Goal: Task Accomplishment & Management: Manage account settings

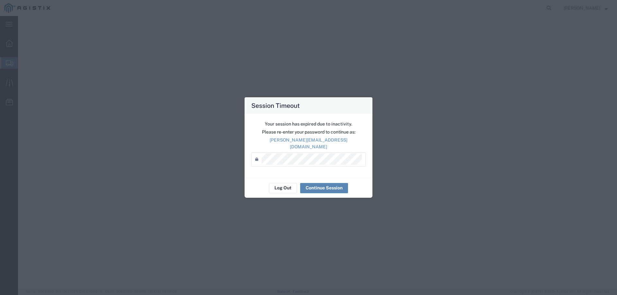
select select
select select "COSTCENTER"
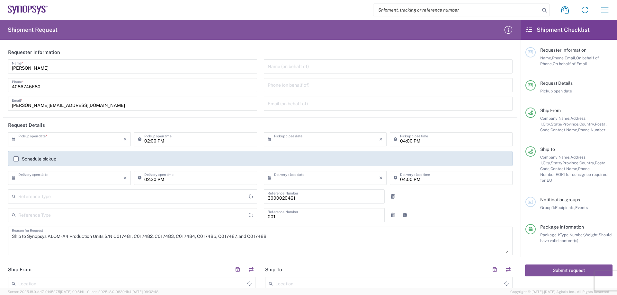
type input "[US_STATE]"
type input "Purchase Order"
type input "Pallet(s) Standard (Not Stackable)"
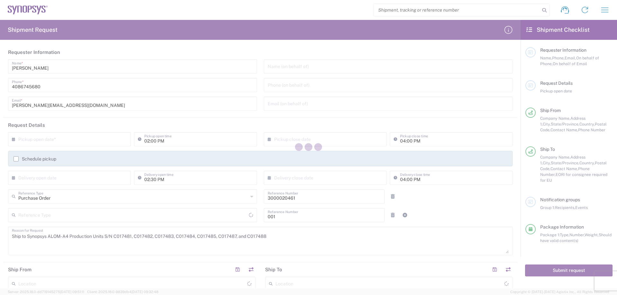
type input "[GEOGRAPHIC_DATA]"
type input "[US_STATE]"
type input "Department"
type input "[GEOGRAPHIC_DATA]"
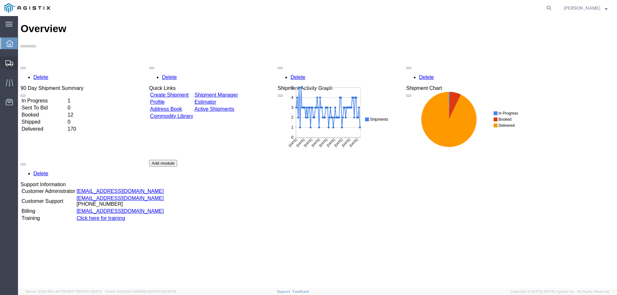
click at [0, 0] on span "Create from Template" at bounding box center [0, 0] width 0 height 0
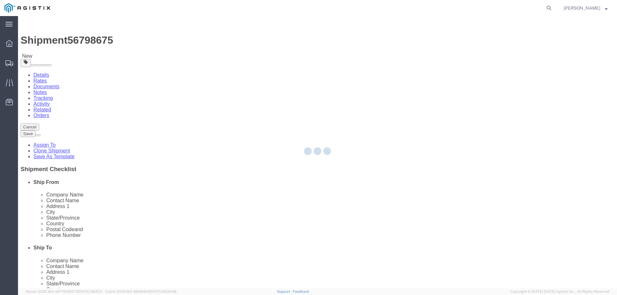
select select
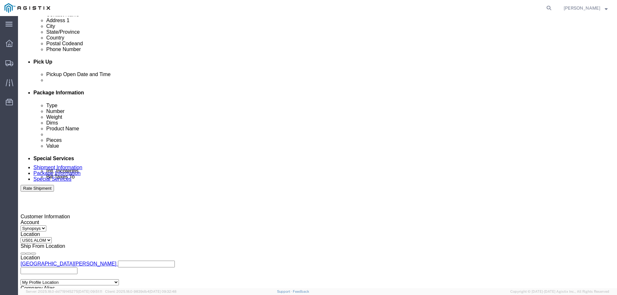
scroll to position [257, 0]
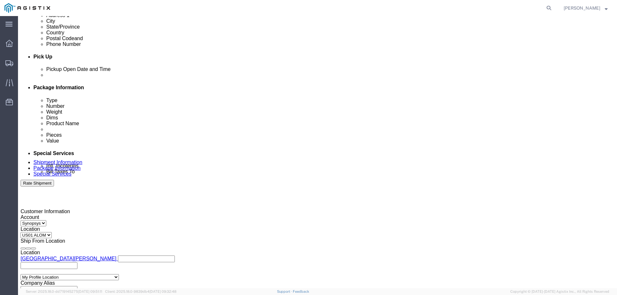
click input "3000020983"
paste input "4800020155"
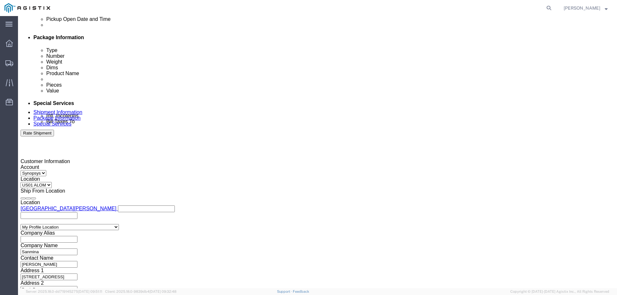
scroll to position [310, 0]
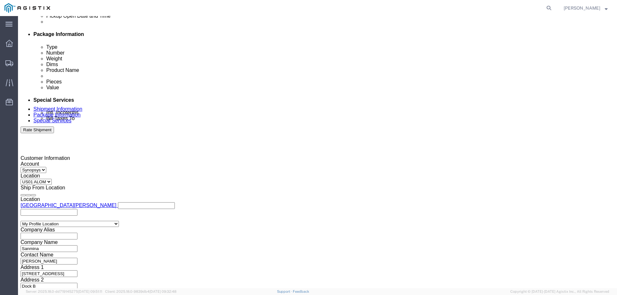
type input "4800020155"
click button "Continue"
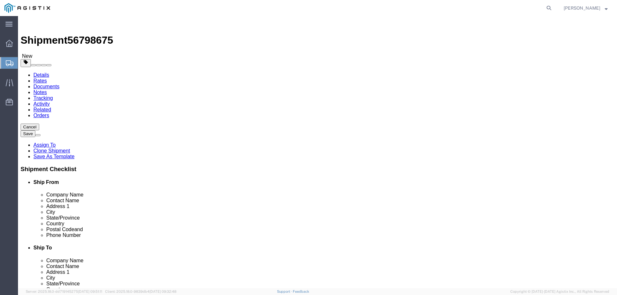
click button "Previous"
click select "Select US01 ALOM"
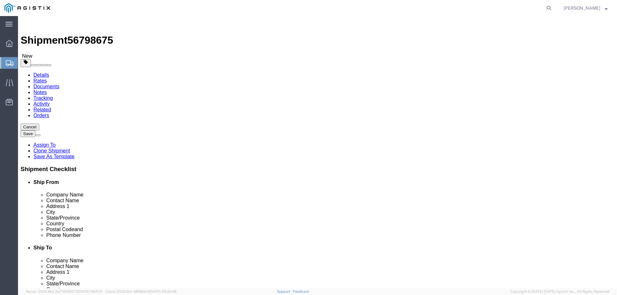
select select "65511"
click select "Select US01 ALOM"
select select "63192"
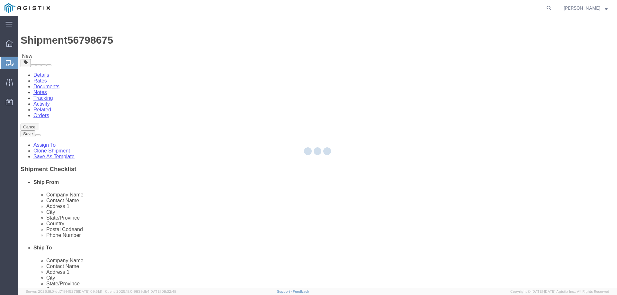
type input "US2D"
type input "Synopsys Inc"
type input "[STREET_ADDRESS][PERSON_NAME]"
type input "La Jolla"
type input "92037"
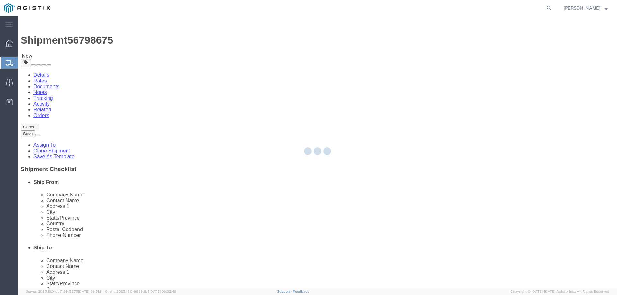
checkbox input "false"
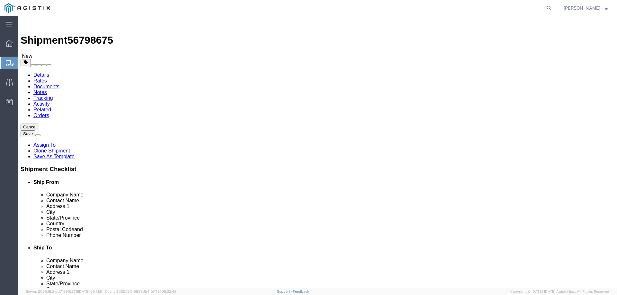
select select "CA"
click input "text"
type input "[PERSON_NAME]"
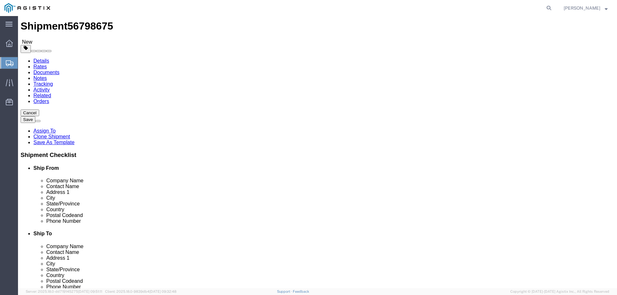
scroll to position [22, 0]
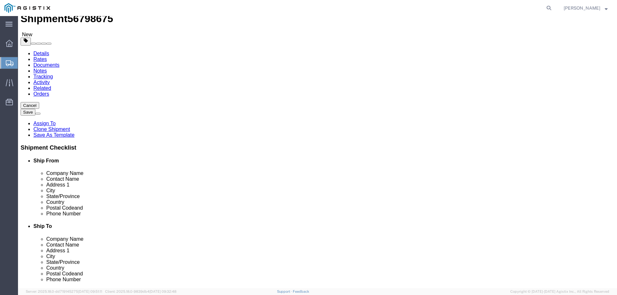
click input "text"
paste input "[PHONE_NUMBER]"
type input "[PHONE_NUMBER]"
click input "text"
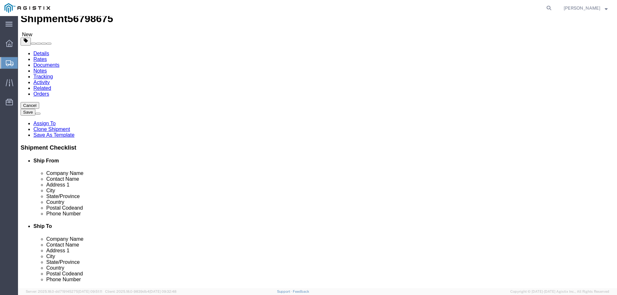
paste input "[PERSON_NAME][EMAIL_ADDRESS][PERSON_NAME][DOMAIN_NAME]"
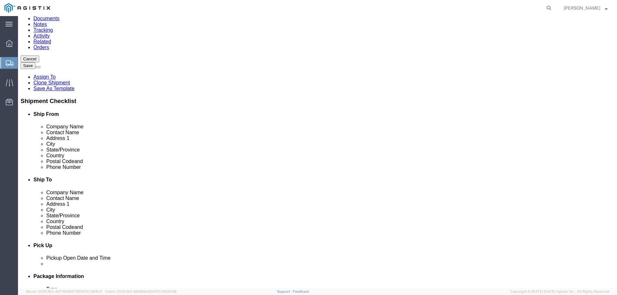
scroll to position [107, 0]
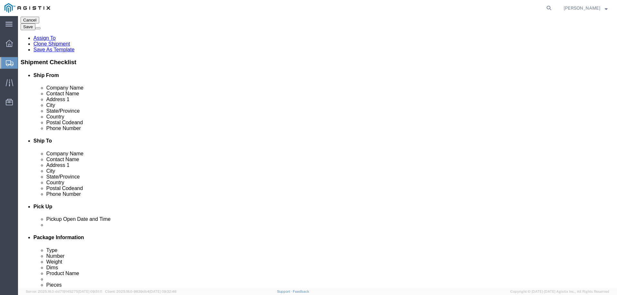
type input "[PERSON_NAME][EMAIL_ADDRESS][PERSON_NAME][DOMAIN_NAME]"
click input "checkbox"
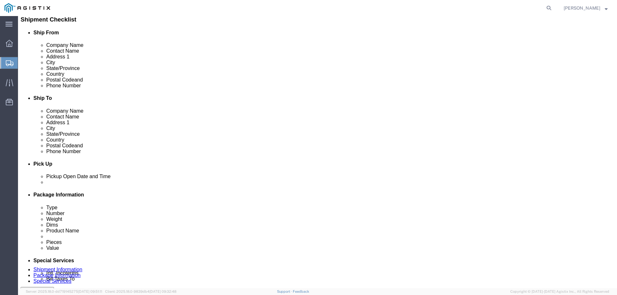
scroll to position [150, 0]
drag, startPoint x: 325, startPoint y: 139, endPoint x: 324, endPoint y: 145, distance: 6.0
click div "Location [GEOGRAPHIC_DATA] [GEOGRAPHIC_DATA] My Profile Location [GEOGRAPHIC_DA…"
click input "checkbox"
checkbox input "true"
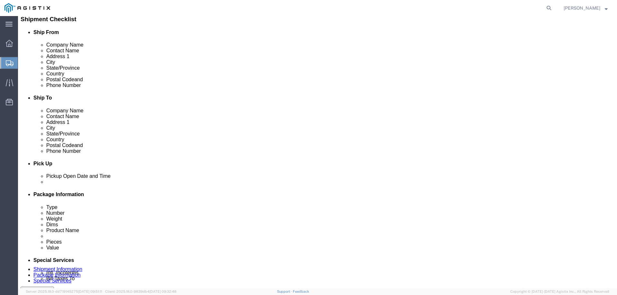
click div "Ship To Location Location [GEOGRAPHIC_DATA] [GEOGRAPHIC_DATA] My Profile Locati…"
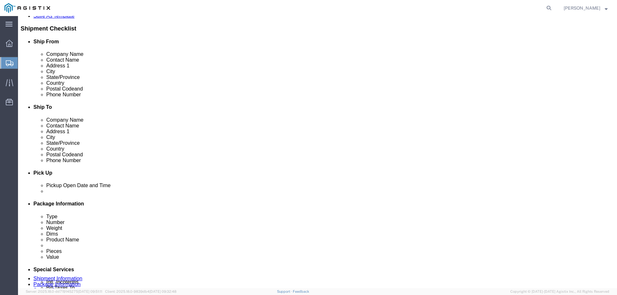
scroll to position [171, 0]
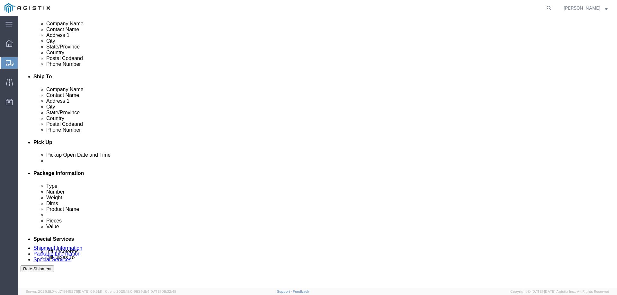
click div "[DATE] 3:38 PM"
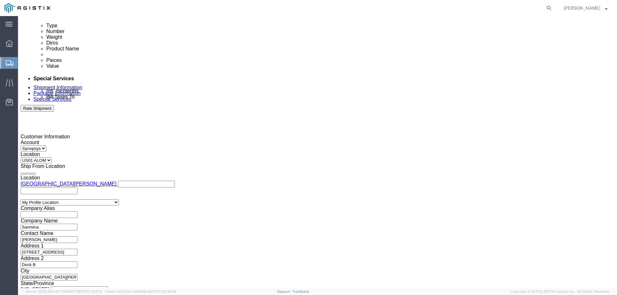
click input "4:38 PM"
type input "4:00 PM"
click button "Apply"
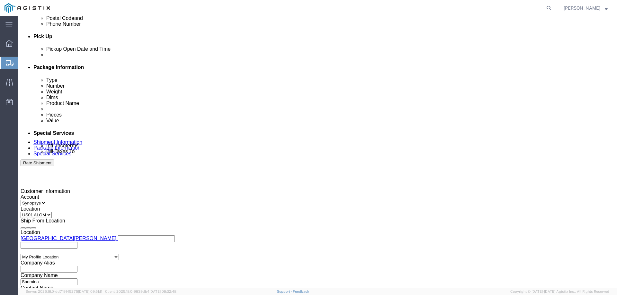
scroll to position [268, 0]
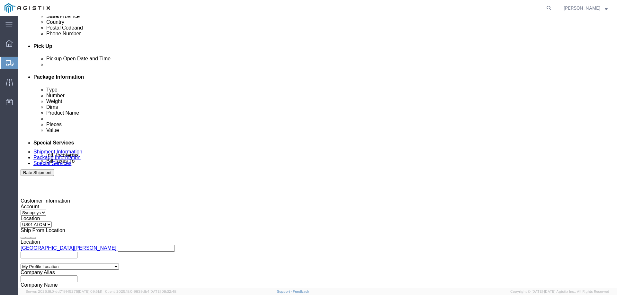
click div
click button "Apply"
click div
drag, startPoint x: 426, startPoint y: 240, endPoint x: 427, endPoint y: 234, distance: 6.4
click div "Close Time 6:38 PM [DATE] 6:38 PM - [DATE] 6:38 PM Cancel Apply"
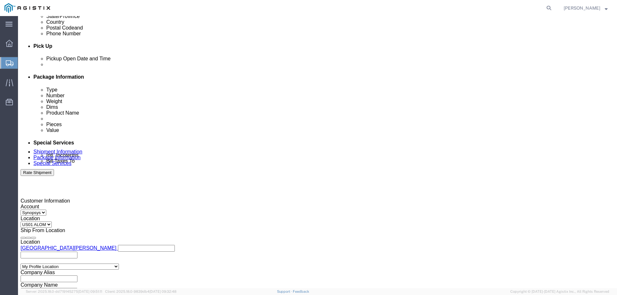
click button "Apply"
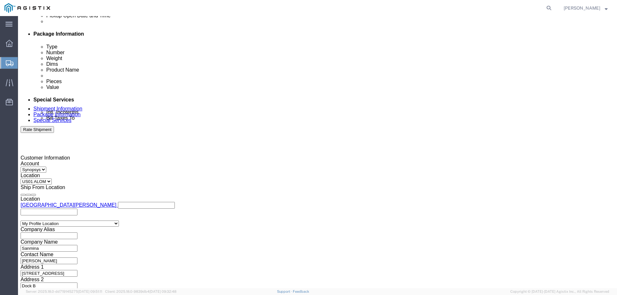
scroll to position [332, 0]
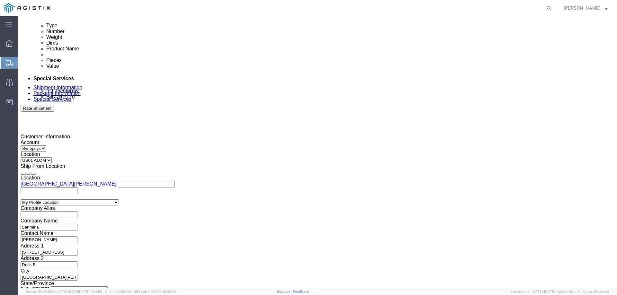
click button "Continue"
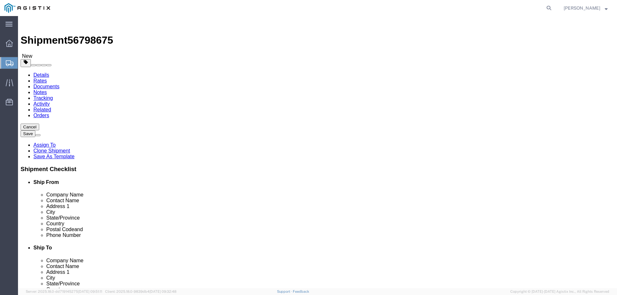
scroll to position [16, 0]
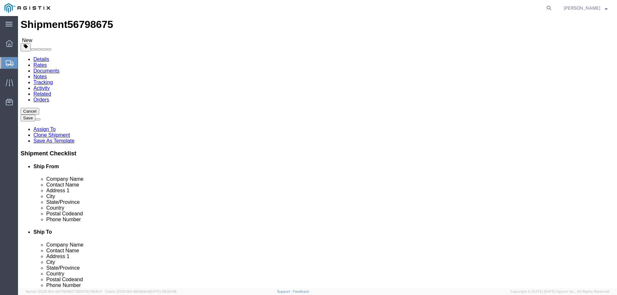
click input "3"
click div "1 x Pallet(s) Standard (Not Stackable) Package Type Select Bale(s) Basket(s) Bo…"
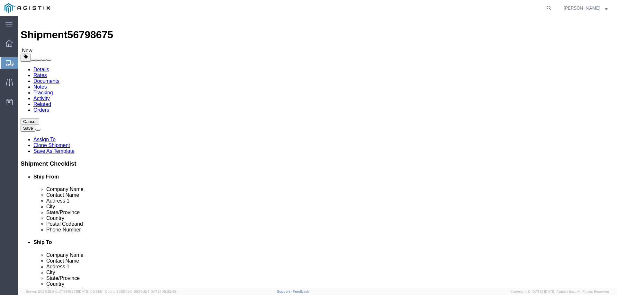
scroll to position [0, 0]
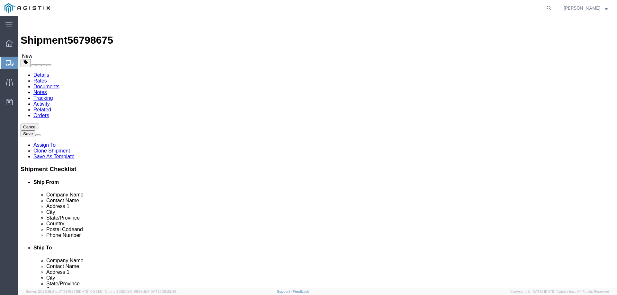
click select "Select Bale(s) Basket(s) Bolt(s) Bottle(s) Buckets Bulk Bundle(s) Can(s) Cardbo…"
select select "CBOX"
click select "Select Bale(s) Basket(s) Bolt(s) Bottle(s) Buckets Bulk Bundle(s) Can(s) Cardbo…"
drag, startPoint x: 137, startPoint y: 112, endPoint x: 131, endPoint y: 116, distance: 6.3
click select "Select Bale(s) Basket(s) Bolt(s) Bottle(s) Buckets Bulk Bundle(s) Can(s) Cardbo…"
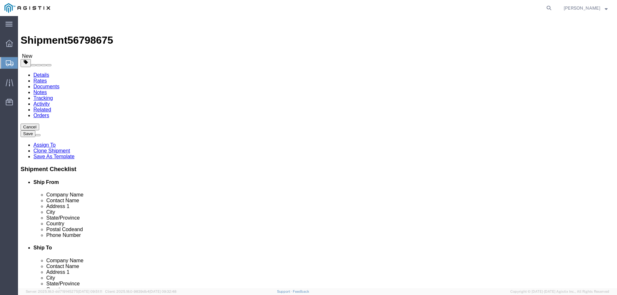
click div "Package Type Select Bale(s) Basket(s) Bolt(s) Bottle(s) Buckets Bulk Bundle(s) …"
click input "1"
click input "47.00"
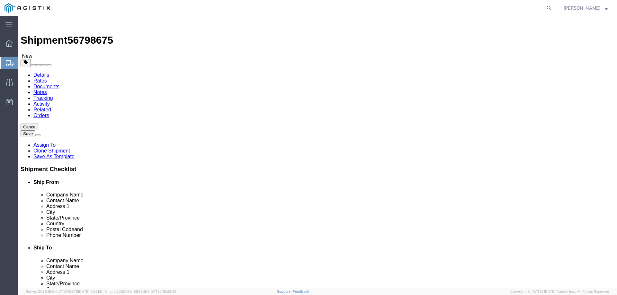
type input "20"
click input "39.00"
type input "20"
click input "56.00"
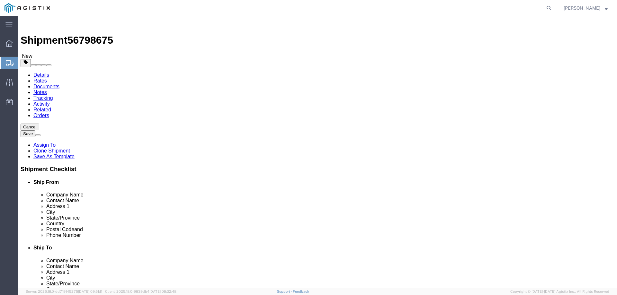
click input "56.00"
type input "55"
click input "55"
click input "20"
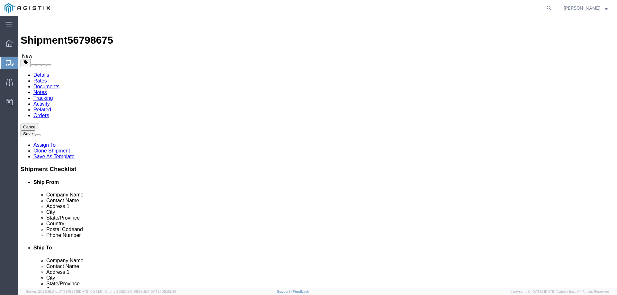
click input "20"
type input "14"
click input "20"
type input "14"
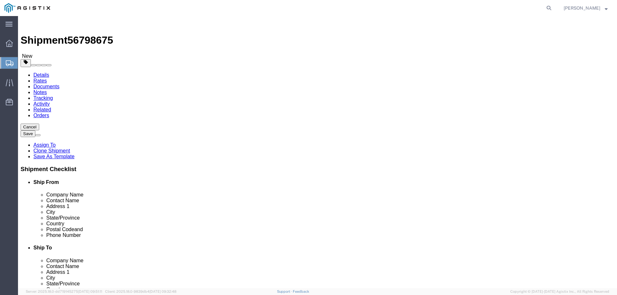
click input "text"
type input "7"
click div "Package Type Select Bale(s) Basket(s) Bolt(s) Bottle(s) Buckets Bulk Bundle(s) …"
click input "1"
click input "165.00"
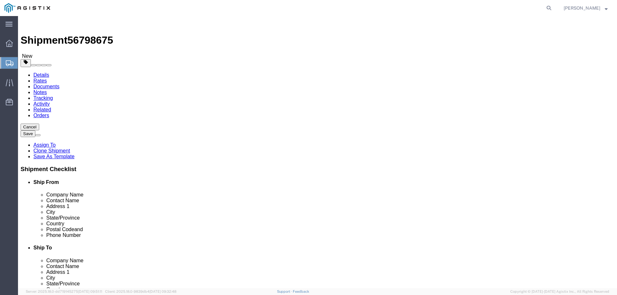
click input "165.00"
type input "10"
click div "10 Select kgs lbs"
click input "7"
type input "7"
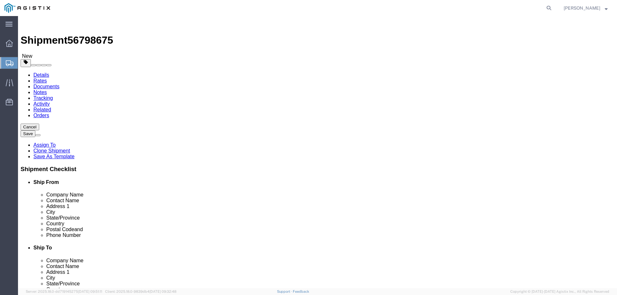
click dd "1.00 USD"
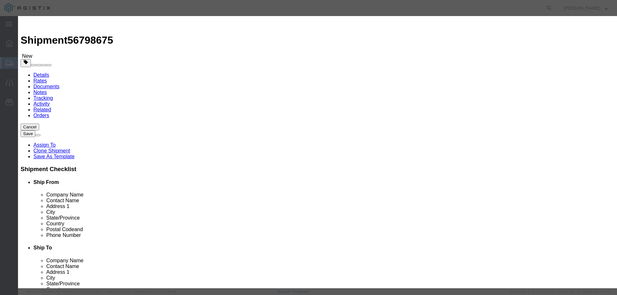
click input "HAPS 4F 100 HW -2"
type input "Broadcast Hub IO Board"
click input "3.00"
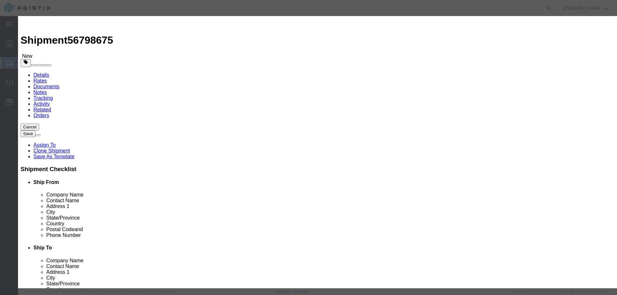
click input "3.00"
type input "10"
type input "3.33"
click select "Select 50 55 60 65 70 85 92.5 100 125 175 250 300 400"
click input "3.33"
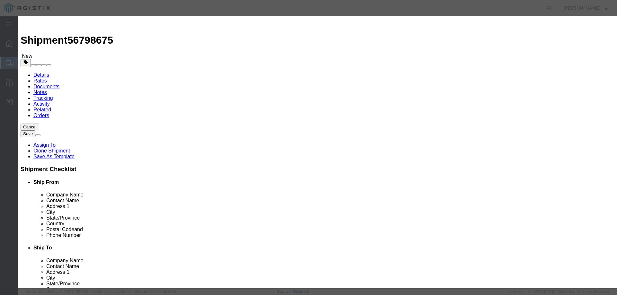
click textarea "SH100004227"
click input "C032171, C032174, C032175"
drag, startPoint x: 424, startPoint y: 93, endPoint x: 334, endPoint y: 95, distance: 90.3
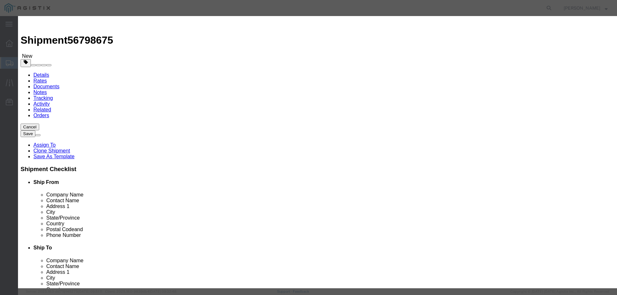
click div "Serial C032171, C032174, C032175"
drag, startPoint x: 408, startPoint y: 53, endPoint x: 327, endPoint y: 54, distance: 80.7
click div "Description SH100004227"
type textarea "SH100007670 R0.0"
click input "10"
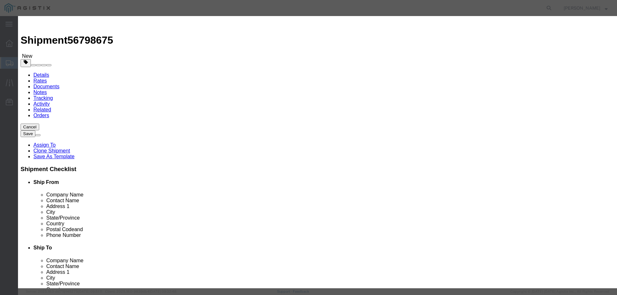
type input "11"
type input "3.66"
click button "Save & Close"
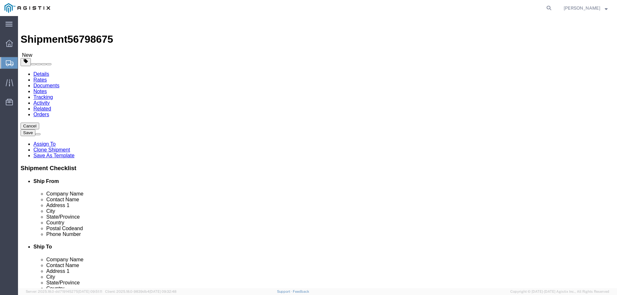
scroll to position [4, 0]
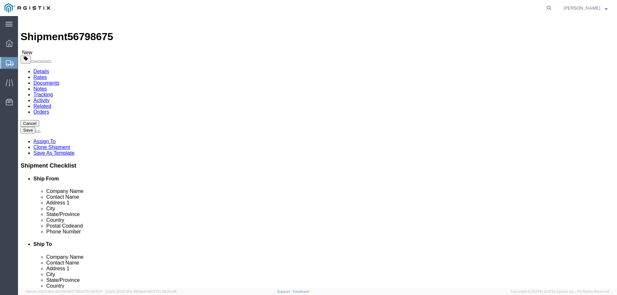
click button "Continue"
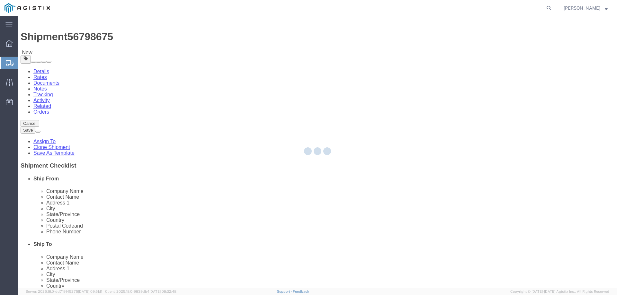
select select
select select "COSTCENTER"
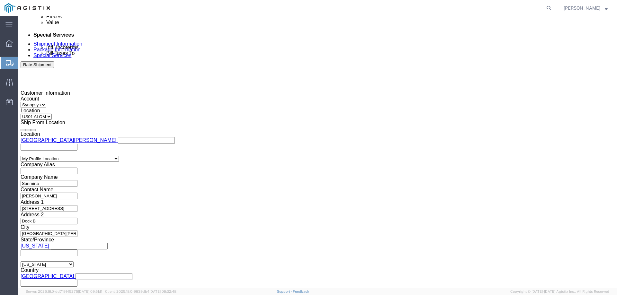
scroll to position [386, 0]
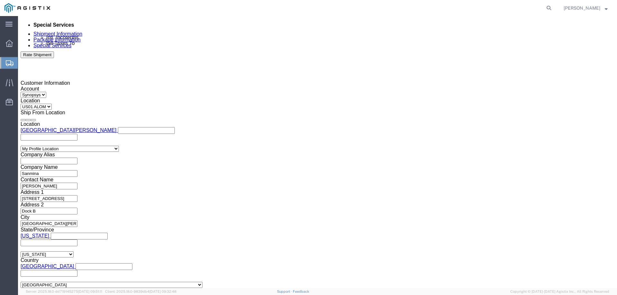
click link
type input "[PERSON_NAME][EMAIL_ADDRESS][DOMAIN_NAME],[DOMAIN_NAME][EMAIL_ADDRESS][PERSON_N…"
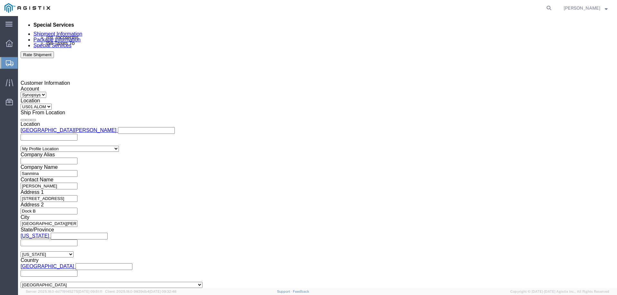
type input "g"
type input "[PERSON_NAME][EMAIL_ADDRESS][PERSON_NAME][DOMAIN_NAME]"
type input "[PERSON_NAME][EMAIL_ADDRESS][DOMAIN_NAME],[DOMAIN_NAME][EMAIL_ADDRESS][PERSON_N…"
type input "[DOMAIN_NAME][EMAIL_ADDRESS][DOMAIN_NAME]"
type input "[PERSON_NAME][EMAIL_ADDRESS][DOMAIN_NAME],[PERSON_NAME][DOMAIN_NAME][EMAIL_ADDR…"
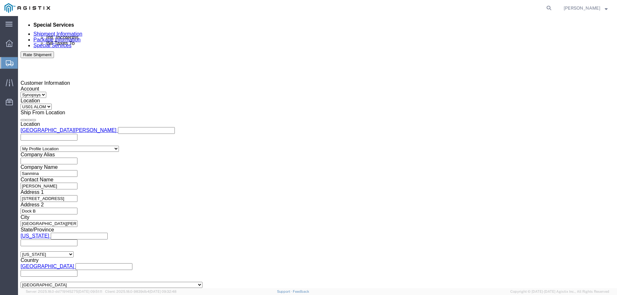
type input "[PERSON_NAME][EMAIL_ADDRESS][PERSON_NAME][DOMAIN_NAME]"
type input "[PERSON_NAME][EMAIL_ADDRESS][DOMAIN_NAME],[PERSON_NAME][DOMAIN_NAME][EMAIL_ADDR…"
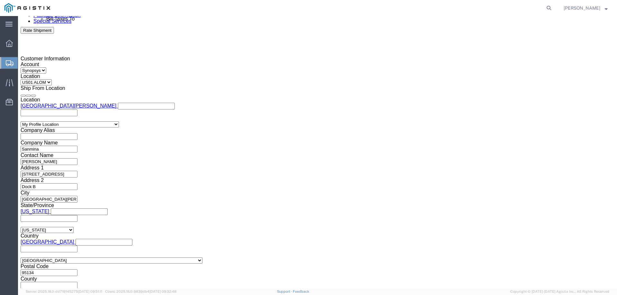
scroll to position [407, 0]
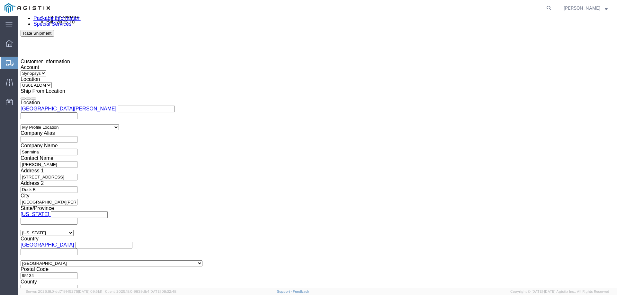
click textarea
click span "56798675"
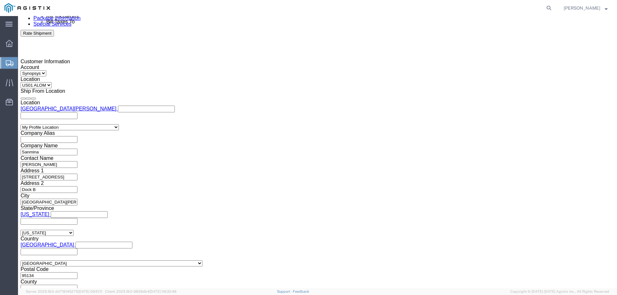
click span "56798675"
drag, startPoint x: 87, startPoint y: 8, endPoint x: 18, endPoint y: 8, distance: 68.8
click h1 "Shipment 56798675"
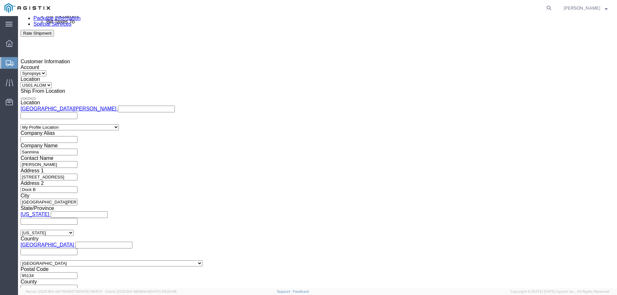
copy h1 "Shipment 56798675"
click textarea "Please process and provide Priority"
paste textarea "Shipment 56798675"
click textarea "Please process Shipment 56798675 and provide Priority"
type textarea "Please process Shipment 56798675 and provide Priority FedEx Overnight labels."
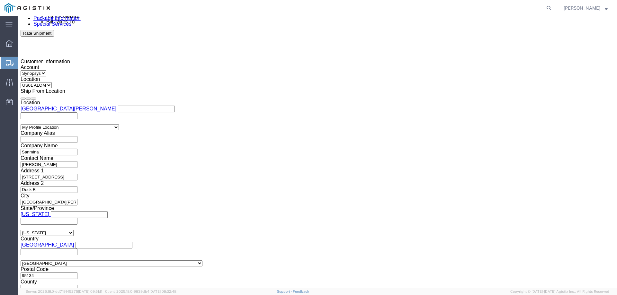
click button "Rate Shipment"
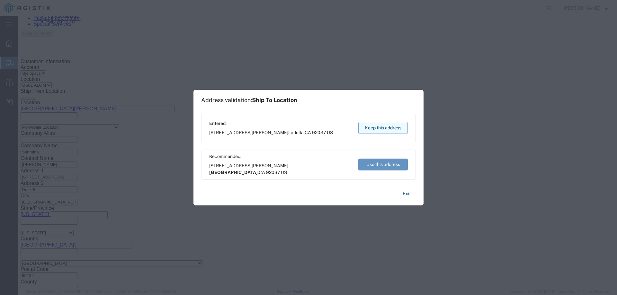
click at [383, 129] on button "Keep this address" at bounding box center [382, 128] width 49 height 12
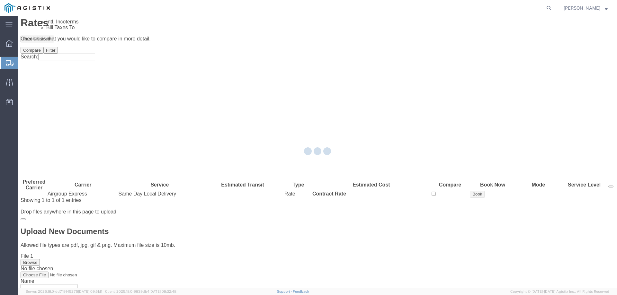
scroll to position [0, 0]
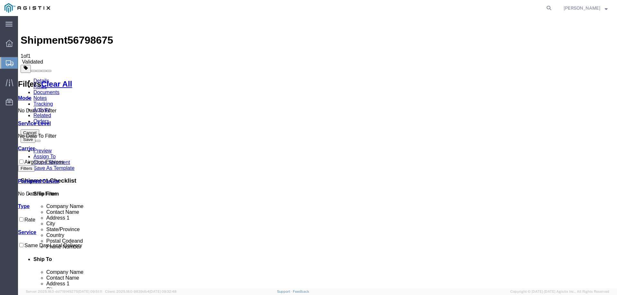
click at [35, 146] on link "Carrier" at bounding box center [26, 148] width 17 height 5
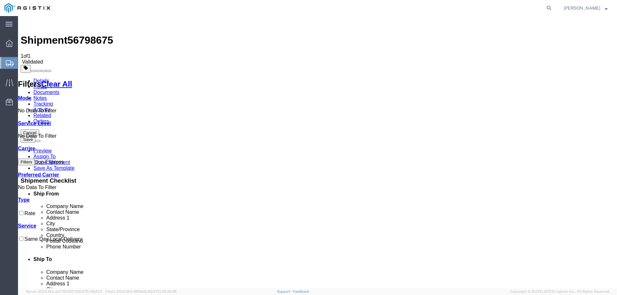
click at [35, 146] on link "Carrier" at bounding box center [26, 148] width 17 height 5
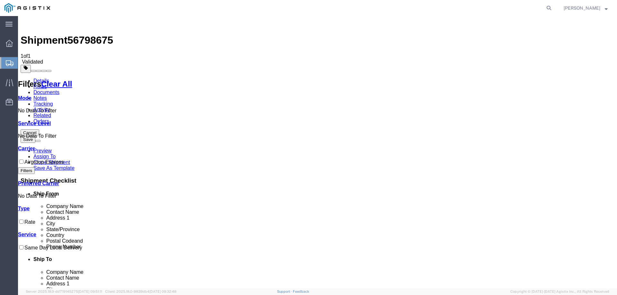
click at [60, 121] on div "Service Level No Data To Filter" at bounding box center [50, 130] width 64 height 18
click at [31, 95] on link "Mode" at bounding box center [24, 97] width 13 height 5
click at [71, 108] on div "No Data To Filter" at bounding box center [50, 111] width 64 height 6
click at [59, 90] on link "Documents" at bounding box center [46, 92] width 26 height 5
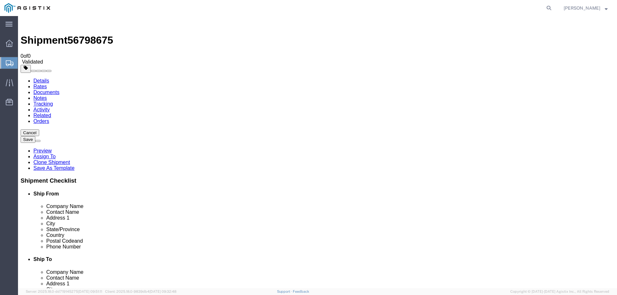
click at [47, 84] on link "Rates" at bounding box center [39, 86] width 13 height 5
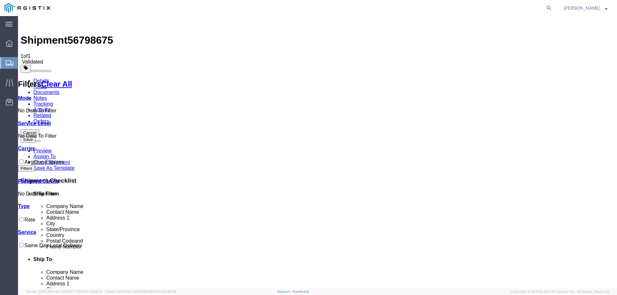
click at [43, 78] on link "Details" at bounding box center [41, 80] width 16 height 5
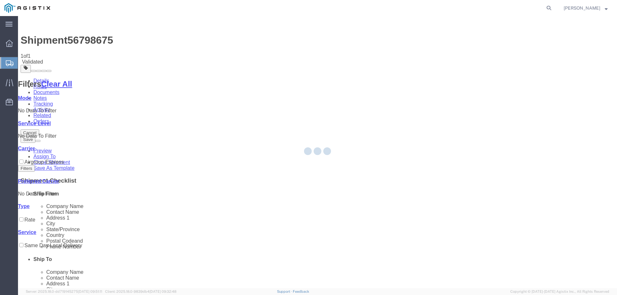
click at [11, 66] on icon at bounding box center [10, 63] width 8 height 6
click at [41, 74] on div at bounding box center [317, 152] width 599 height 272
select select "70111"
select select "63192"
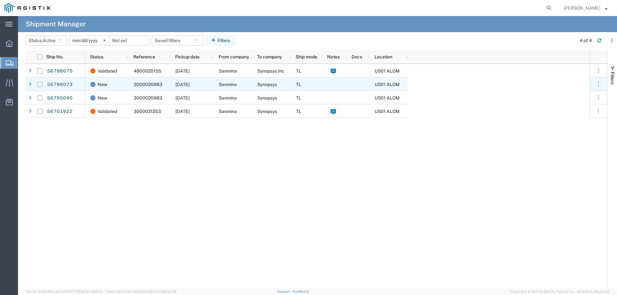
click at [39, 84] on input "Press Space to toggle row selection (unchecked)" at bounding box center [39, 84] width 5 height 5
checkbox input "true"
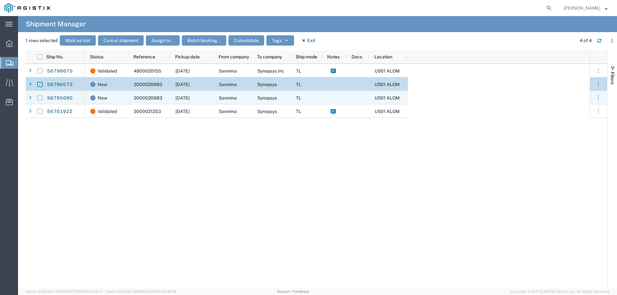
click at [38, 98] on input "Press Space to toggle row selection (unchecked)" at bounding box center [39, 97] width 5 height 5
checkbox input "true"
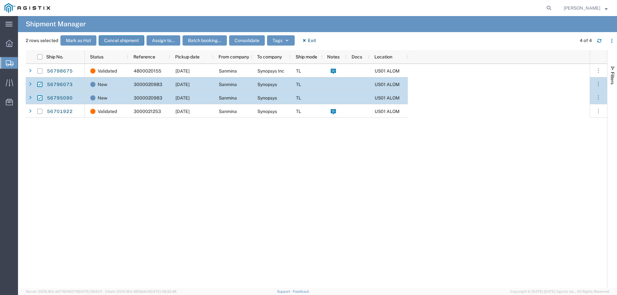
click at [130, 38] on button "Cancel shipment" at bounding box center [122, 40] width 46 height 10
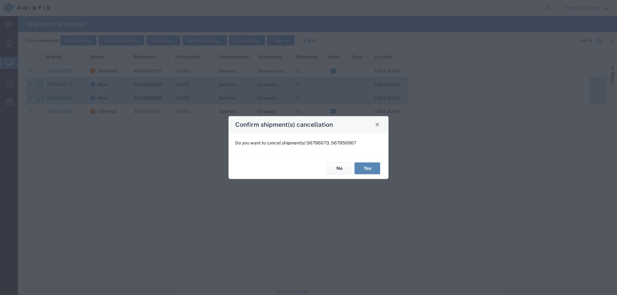
click at [368, 167] on button "Yes" at bounding box center [367, 169] width 26 height 12
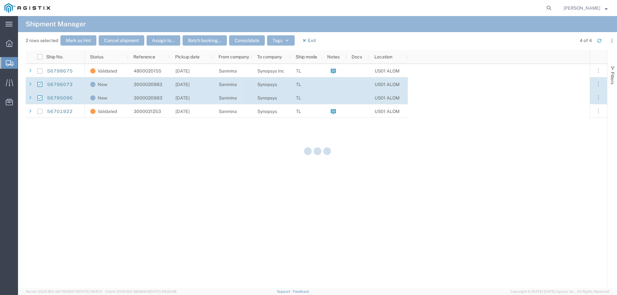
checkbox input "false"
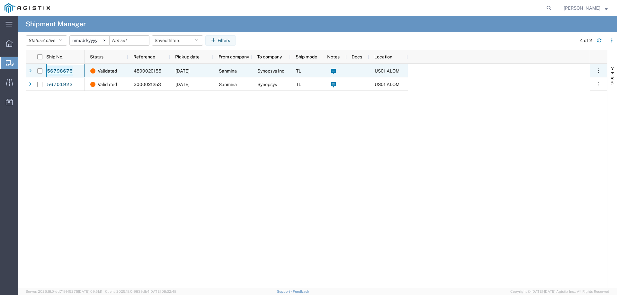
click at [63, 68] on link "56798675" at bounding box center [60, 71] width 26 height 10
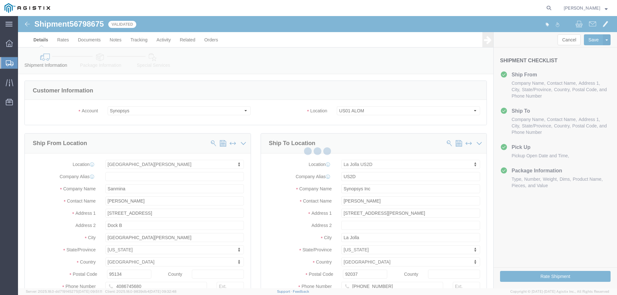
select select "63192"
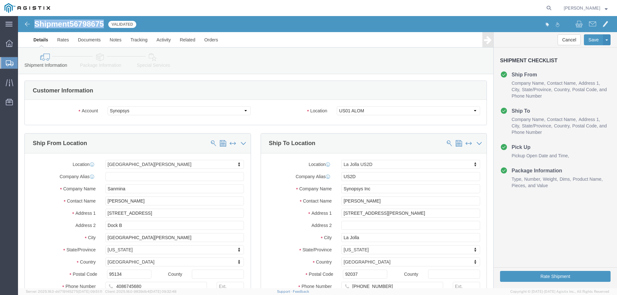
drag, startPoint x: 87, startPoint y: 9, endPoint x: 17, endPoint y: 10, distance: 70.1
click h1 "Shipment 56798675"
copy h1 "Shipment 56798675"
click link "Save As Template"
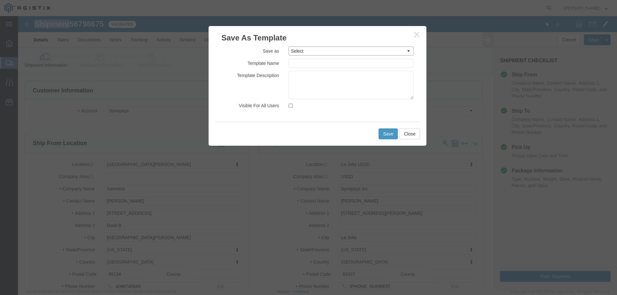
click select "Select A4 to ALOM PRODUCTION"
click input "text"
type input "B"
type input "Broadcast Hub IO Board"
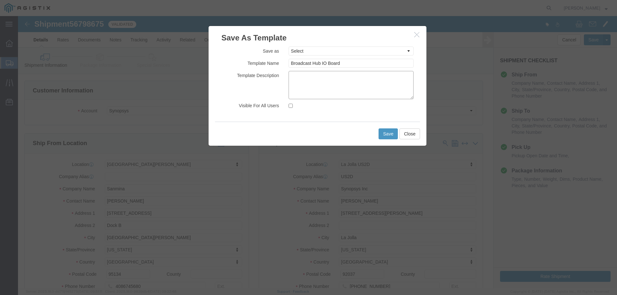
click textarea
type textarea "I"
type textarea "7"
type textarea "SH100007670"
click input "Visible For All Users"
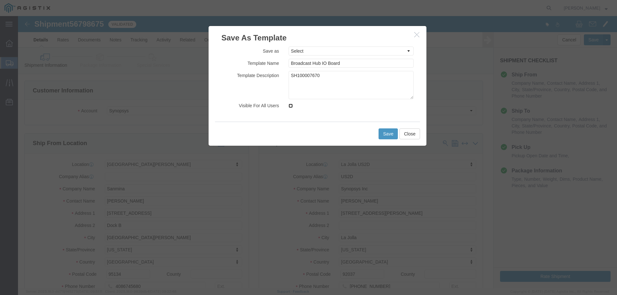
checkbox input "true"
click div "Save Close"
click button "Save"
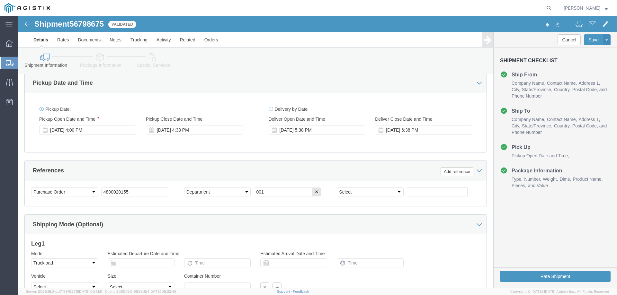
scroll to position [268, 0]
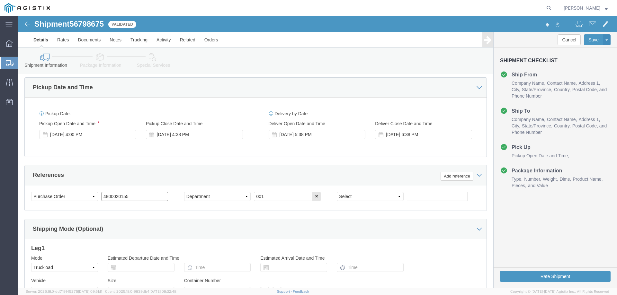
click input "4800020155"
type input "4800020"
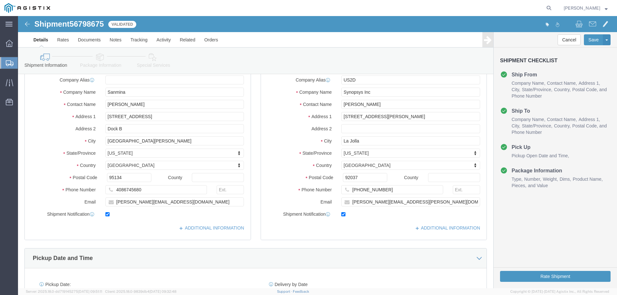
scroll to position [32, 0]
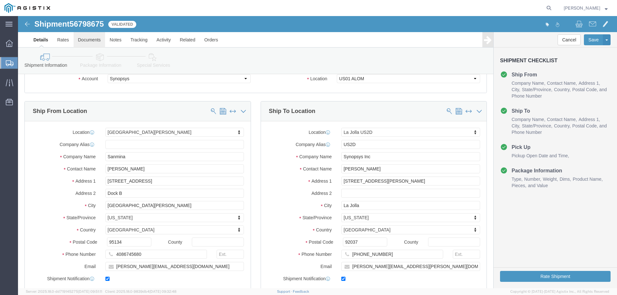
click link "Documents"
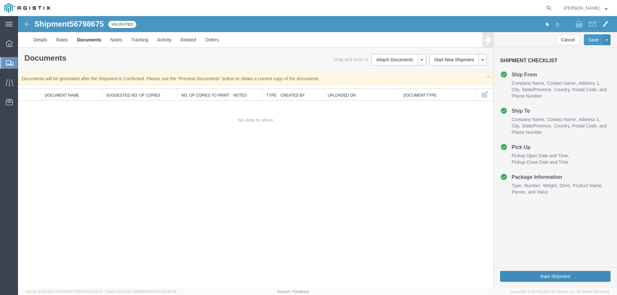
click at [520, 271] on button "Rate Shipment" at bounding box center [555, 276] width 111 height 11
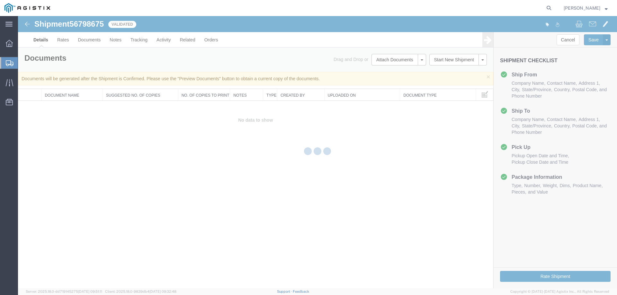
select select "70111"
select select "63192"
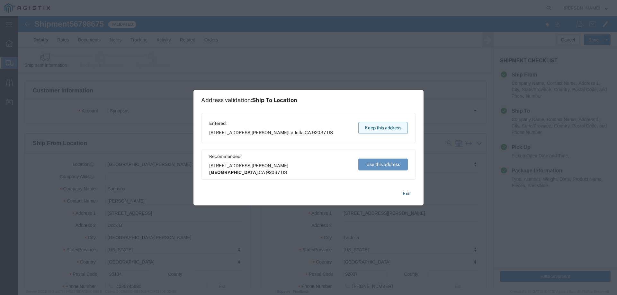
click at [370, 129] on button "Keep this address" at bounding box center [382, 128] width 49 height 12
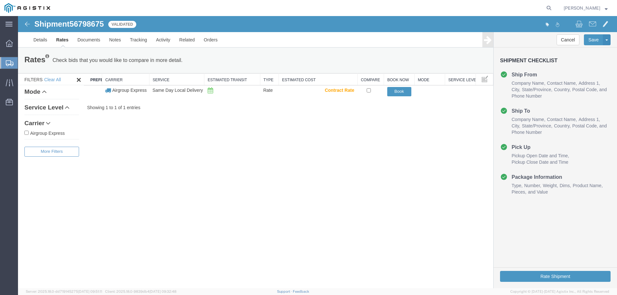
click at [54, 122] on link "Carrier" at bounding box center [51, 123] width 55 height 7
click at [63, 107] on link "Service Level" at bounding box center [51, 107] width 55 height 7
click at [54, 91] on link "Mode" at bounding box center [51, 92] width 55 height 7
click at [34, 24] on h1 "Shipment 56798675" at bounding box center [68, 24] width 69 height 8
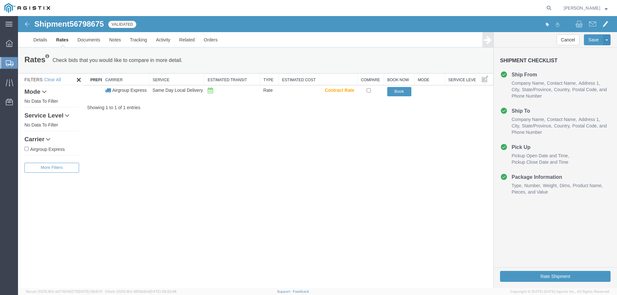
click at [28, 23] on img at bounding box center [27, 24] width 8 height 8
